Goal: Information Seeking & Learning: Learn about a topic

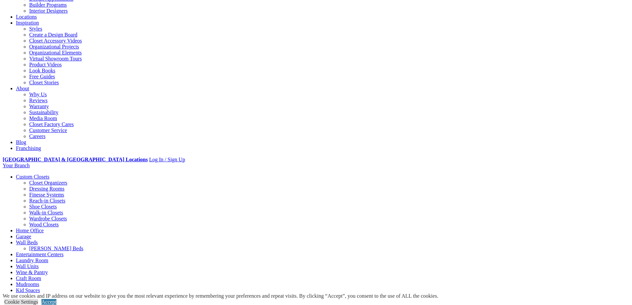
scroll to position [133, 0]
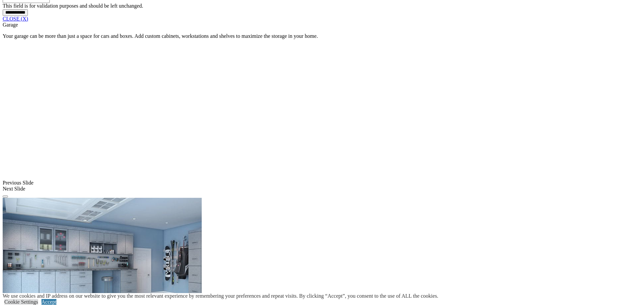
scroll to position [598, 0]
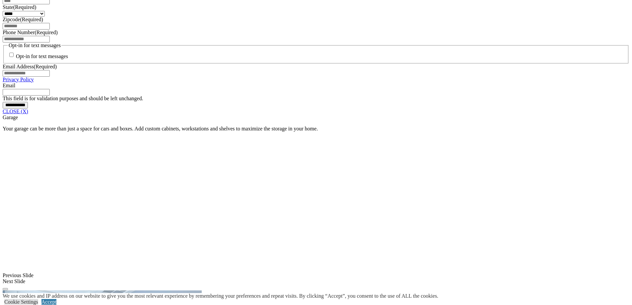
scroll to position [465, 0]
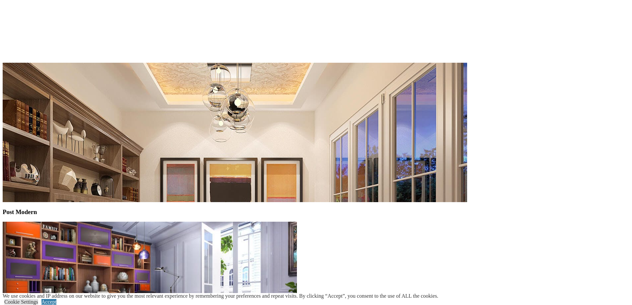
scroll to position [1859, 0]
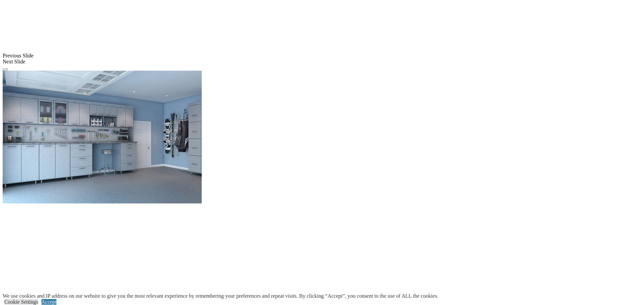
scroll to position [730, 0]
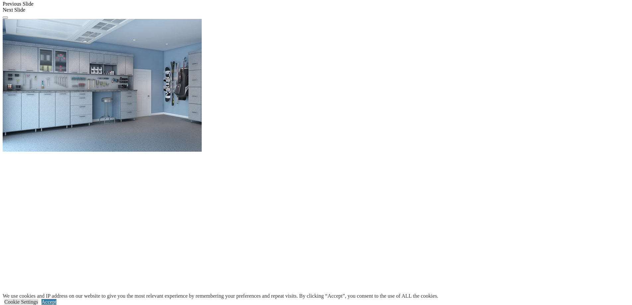
scroll to position [775, 0]
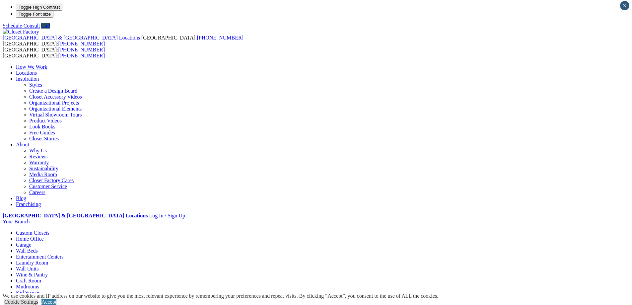
scroll to position [0, 0]
